Goal: Transaction & Acquisition: Purchase product/service

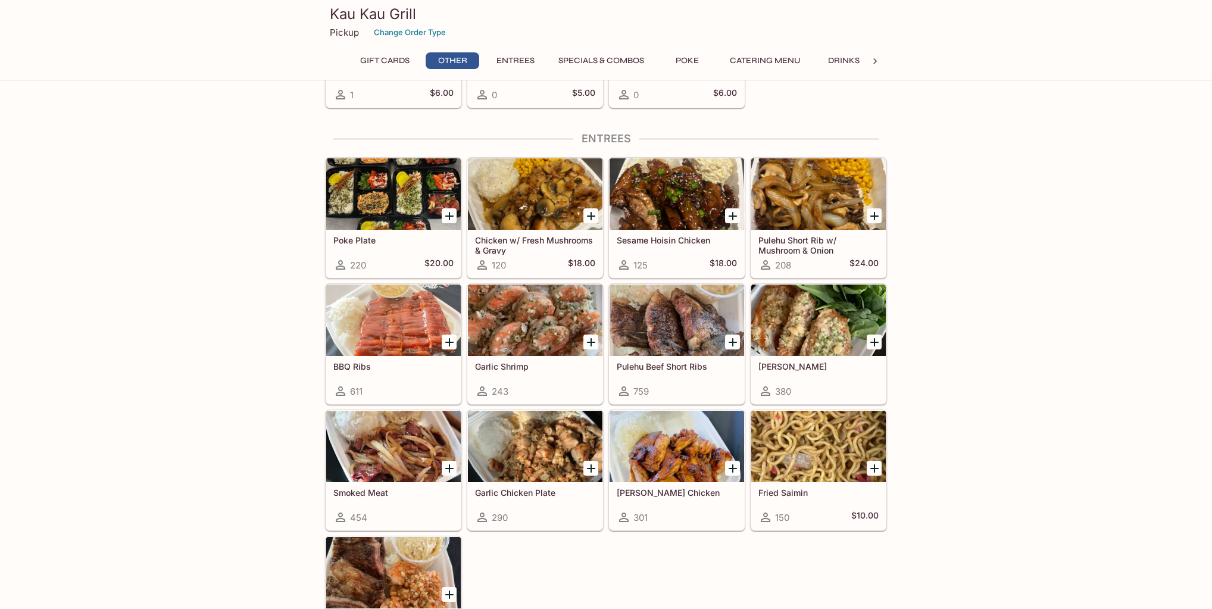
scroll to position [667, 0]
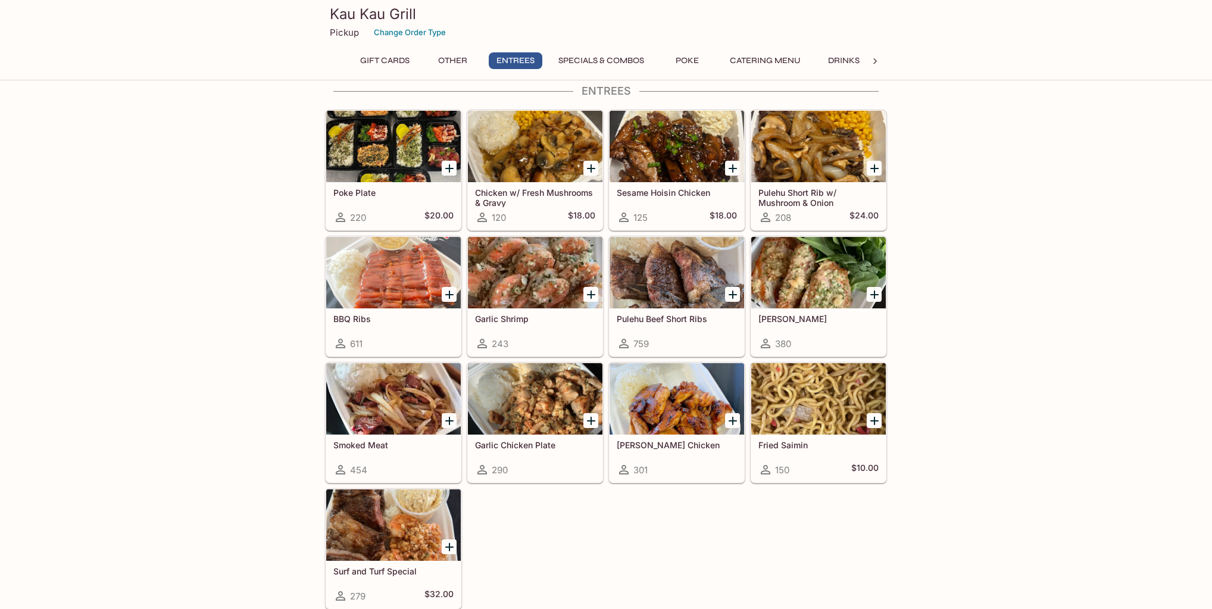
click at [522, 274] on div at bounding box center [535, 272] width 135 height 71
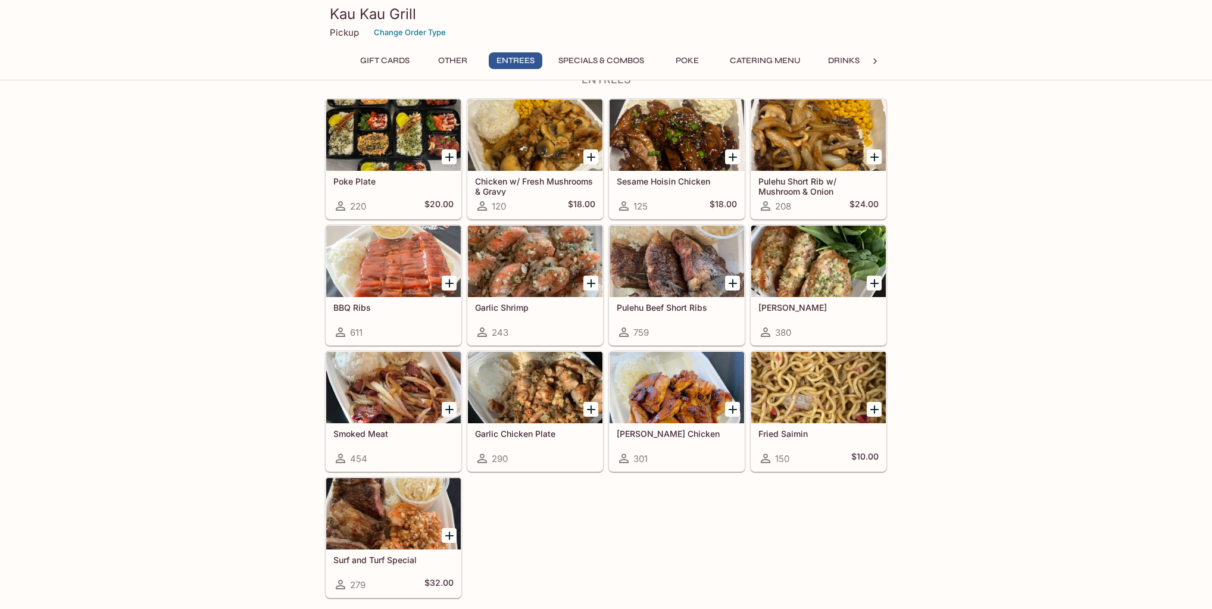
scroll to position [821, 0]
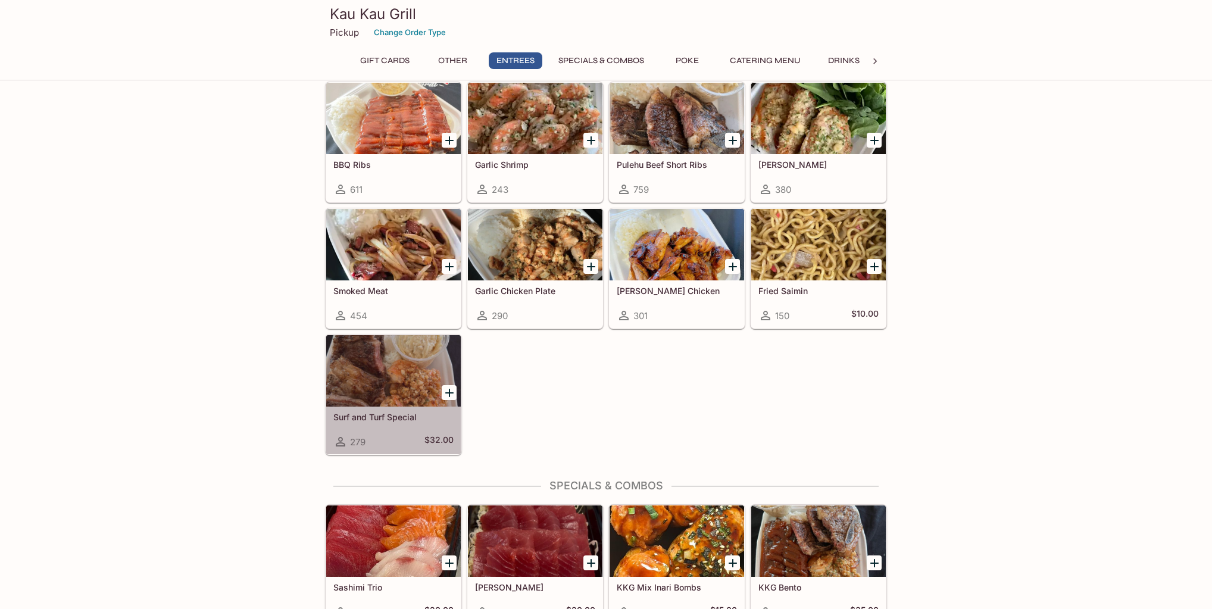
click at [394, 412] on h5 "Surf and Turf Special" at bounding box center [393, 417] width 120 height 10
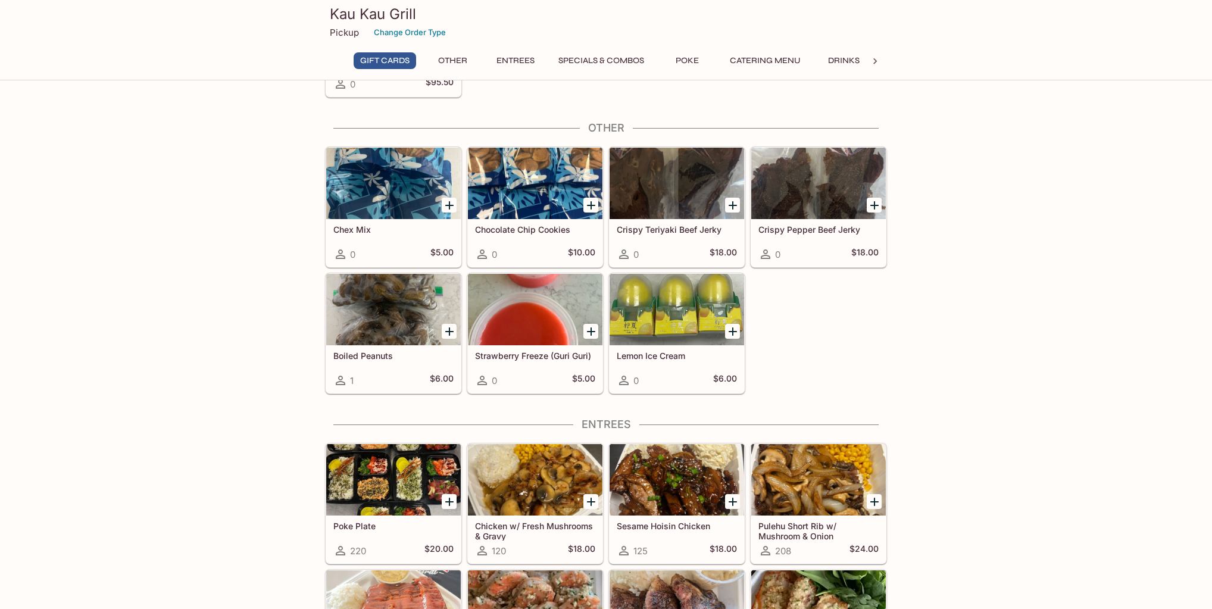
scroll to position [95, 0]
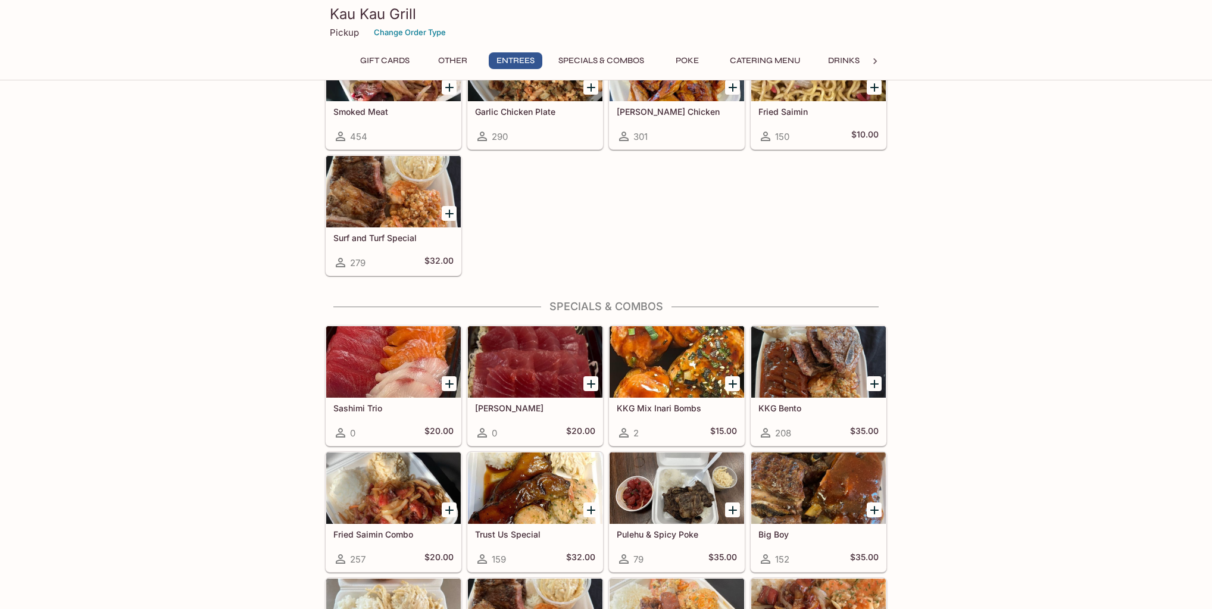
scroll to position [1191, 0]
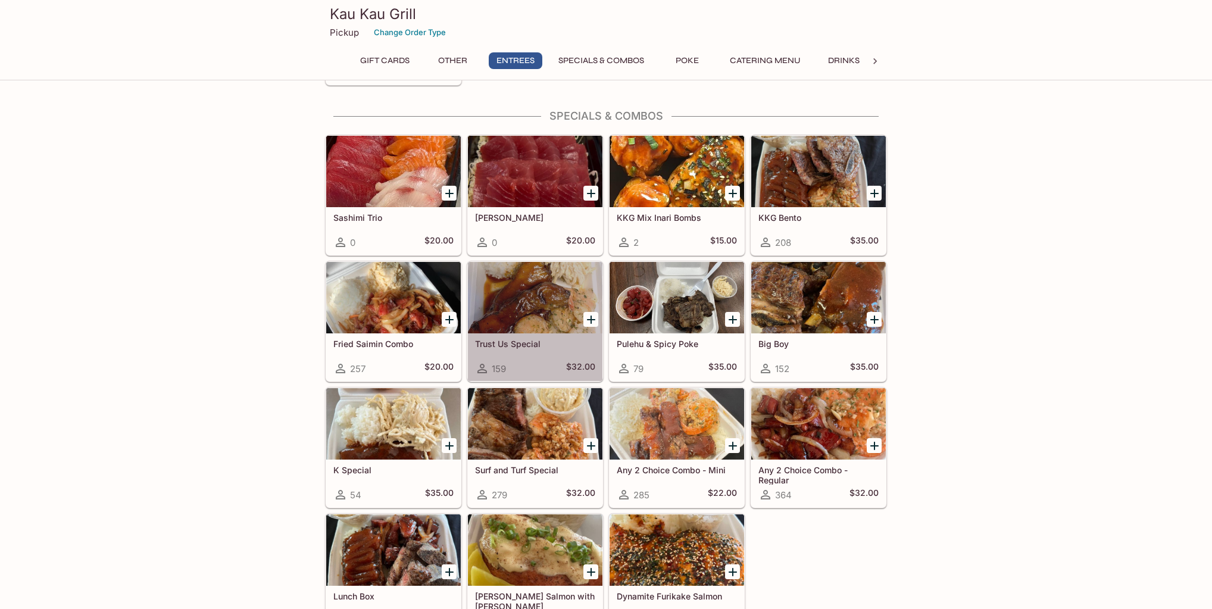
click at [545, 339] on h5 "Trust Us Special" at bounding box center [535, 344] width 120 height 10
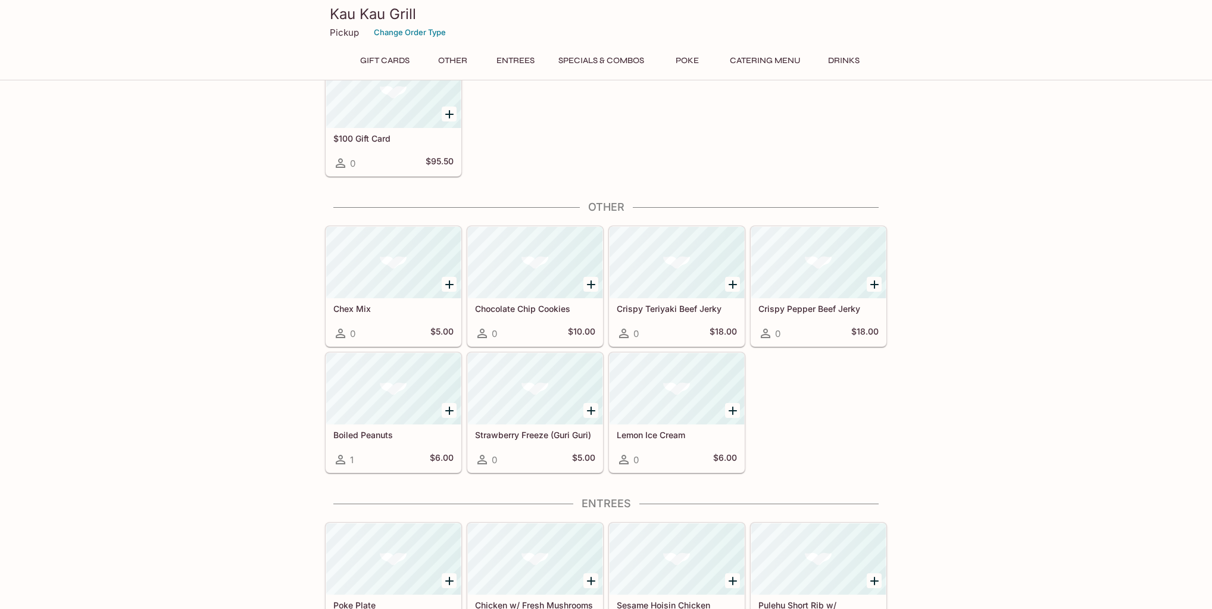
scroll to position [250, 0]
